Goal: Task Accomplishment & Management: Manage account settings

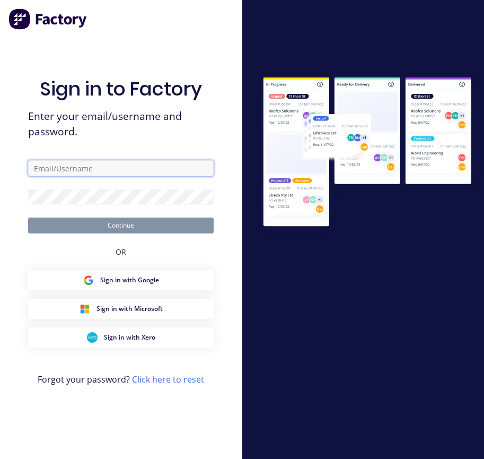
click at [63, 168] on input "text" at bounding box center [121, 168] width 186 height 16
type input "B"
type input "[EMAIL_ADDRESS][DOMAIN_NAME]"
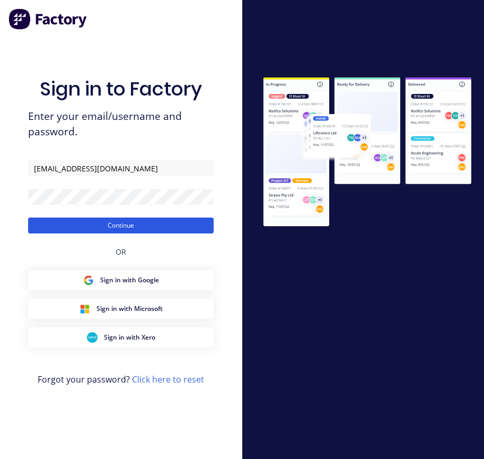
click at [119, 226] on button "Continue" at bounding box center [121, 226] width 186 height 16
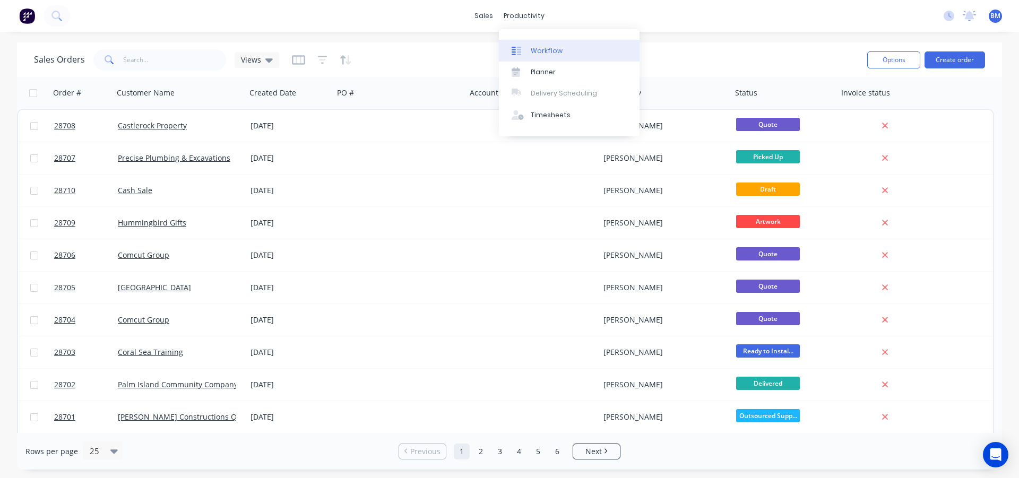
click at [484, 47] on div "Workflow" at bounding box center [547, 51] width 32 height 10
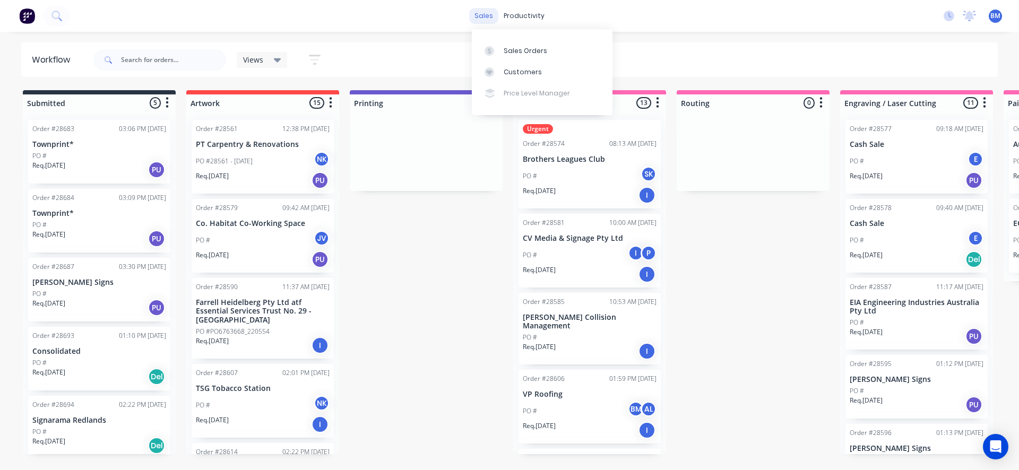
click at [484, 14] on div "sales" at bounding box center [483, 16] width 29 height 16
click at [484, 46] on div "Sales Orders" at bounding box center [526, 51] width 44 height 10
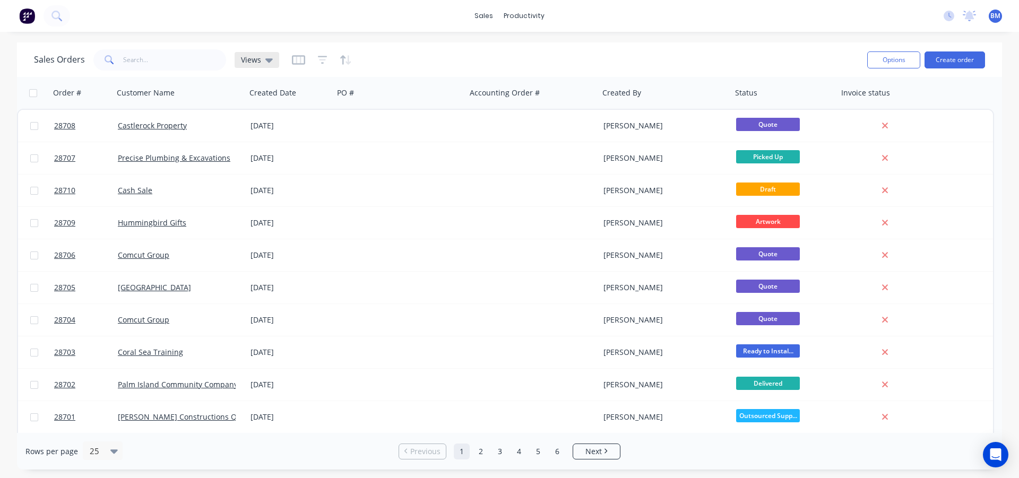
click at [266, 63] on icon at bounding box center [268, 60] width 7 height 12
click at [265, 62] on icon at bounding box center [268, 60] width 7 height 12
click at [484, 46] on div "Workflow" at bounding box center [547, 51] width 32 height 10
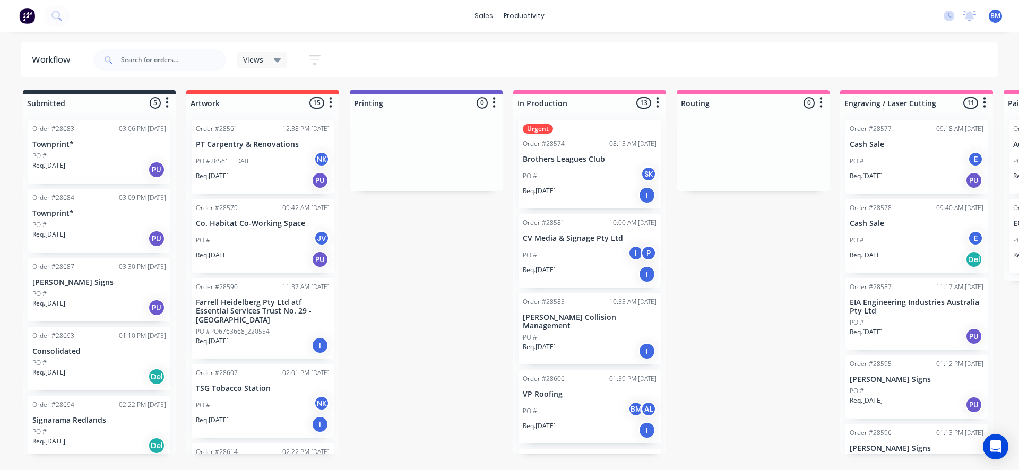
click at [315, 58] on icon "button" at bounding box center [315, 59] width 12 height 13
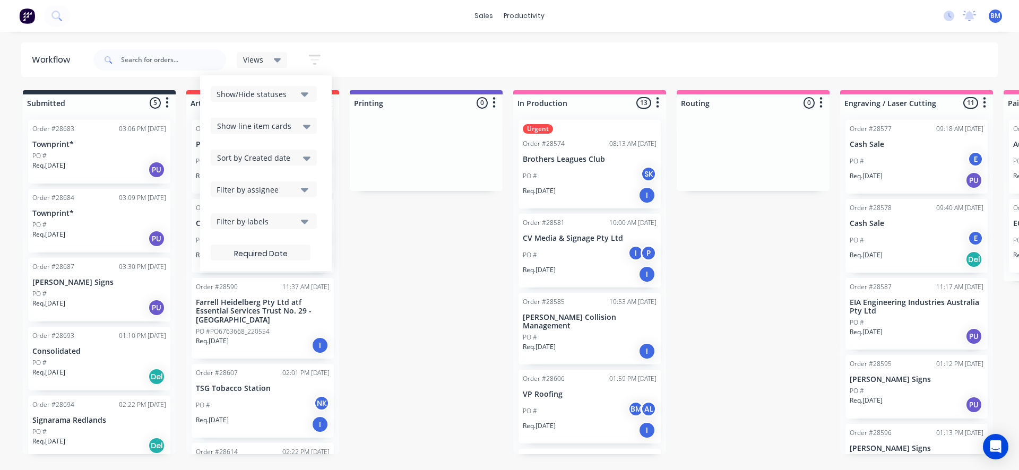
click at [311, 156] on div "Sort by Created date" at bounding box center [264, 158] width 106 height 16
click at [248, 256] on div "Most recent" at bounding box center [264, 256] width 106 height 19
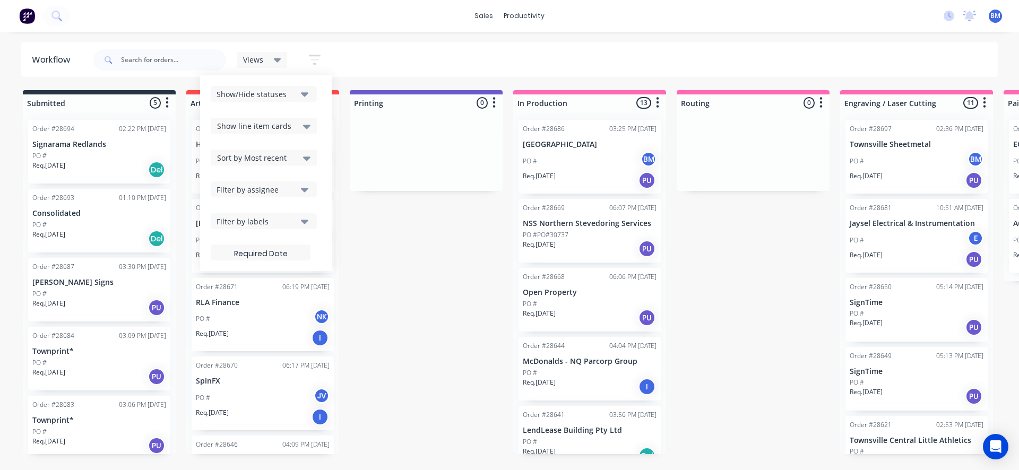
click at [484, 134] on div "Order #28686 03:25 PM [DATE] [GEOGRAPHIC_DATA] [GEOGRAPHIC_DATA] Req. [DATE] PU" at bounding box center [589, 157] width 142 height 74
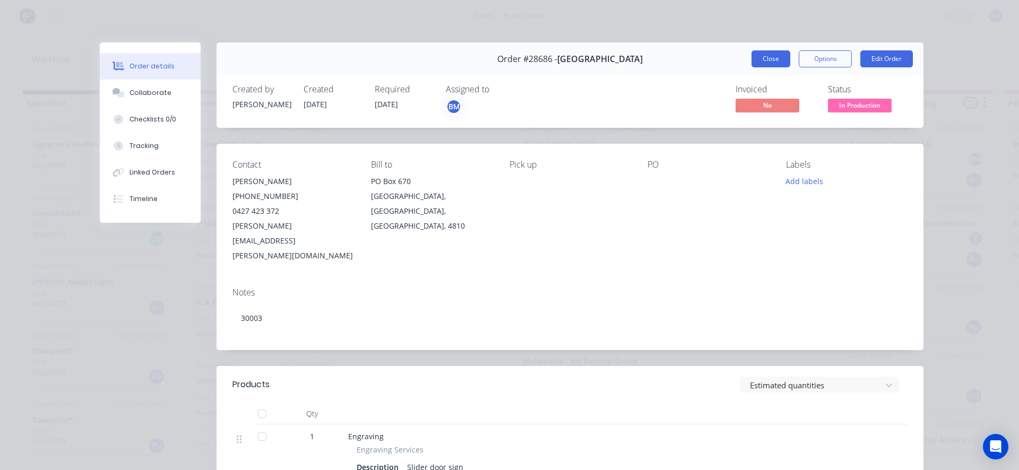
click at [484, 55] on button "Close" at bounding box center [770, 58] width 39 height 17
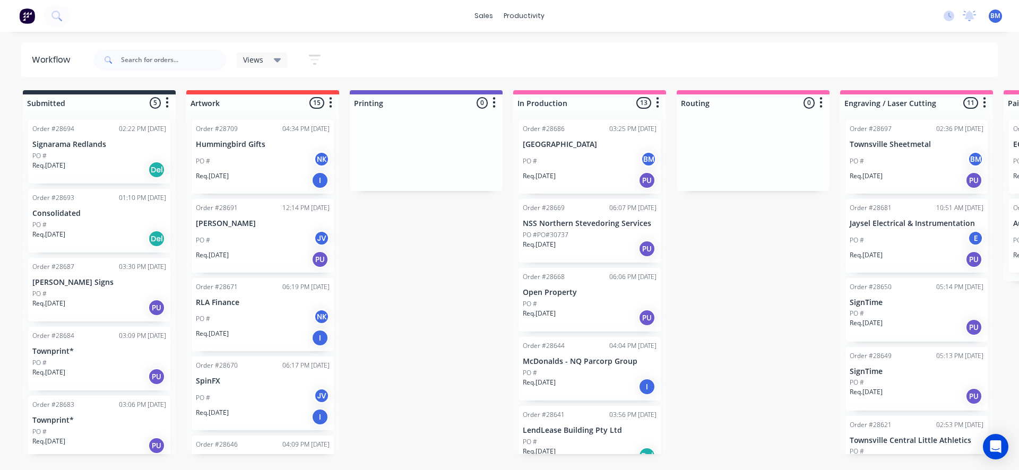
click at [484, 106] on icon "button" at bounding box center [984, 103] width 3 height 11
click at [484, 123] on button "Sort By" at bounding box center [938, 126] width 106 height 18
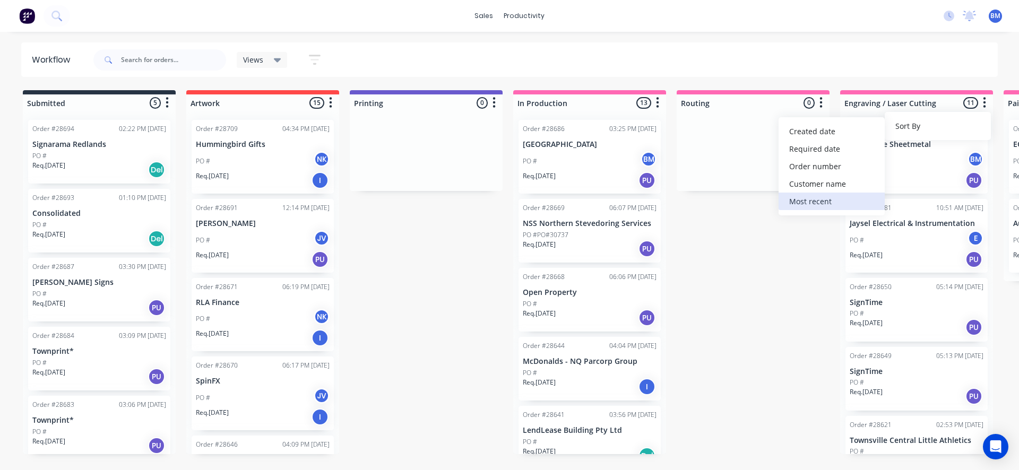
click at [484, 199] on recent "Most recent" at bounding box center [831, 202] width 106 height 18
click at [484, 100] on icon "button" at bounding box center [984, 102] width 3 height 13
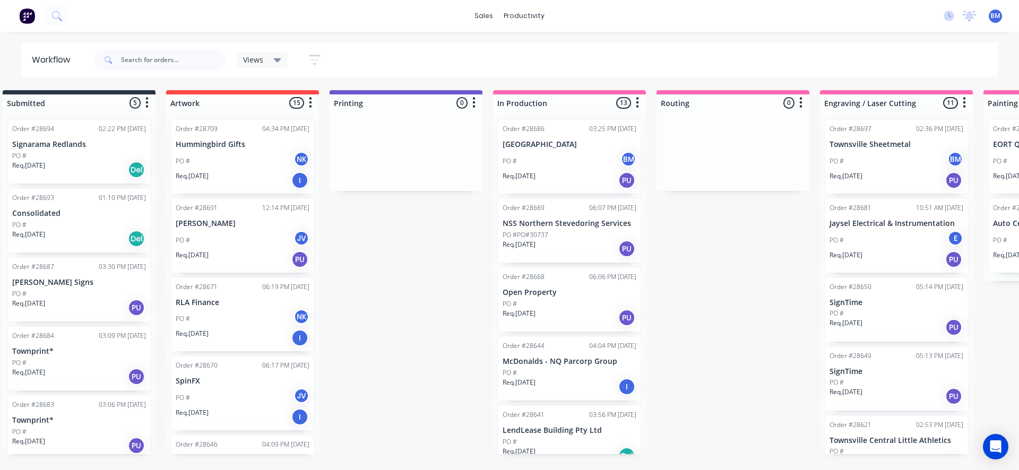
scroll to position [0, 21]
click at [484, 101] on div at bounding box center [895, 102] width 153 height 17
click at [484, 102] on div at bounding box center [895, 102] width 153 height 17
